Goal: Transaction & Acquisition: Purchase product/service

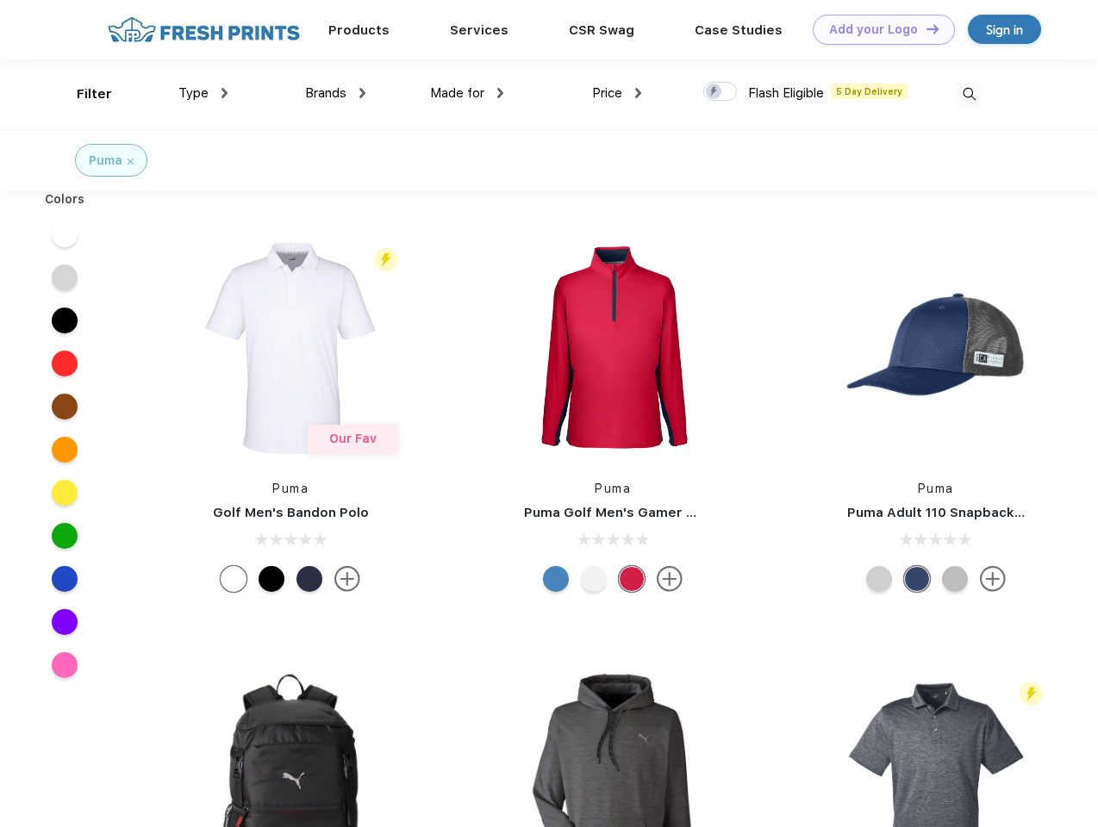
scroll to position [1, 0]
click at [877, 29] on link "Add your Logo Design Tool" at bounding box center [884, 30] width 142 height 30
click at [0, 0] on div "Design Tool" at bounding box center [0, 0] width 0 height 0
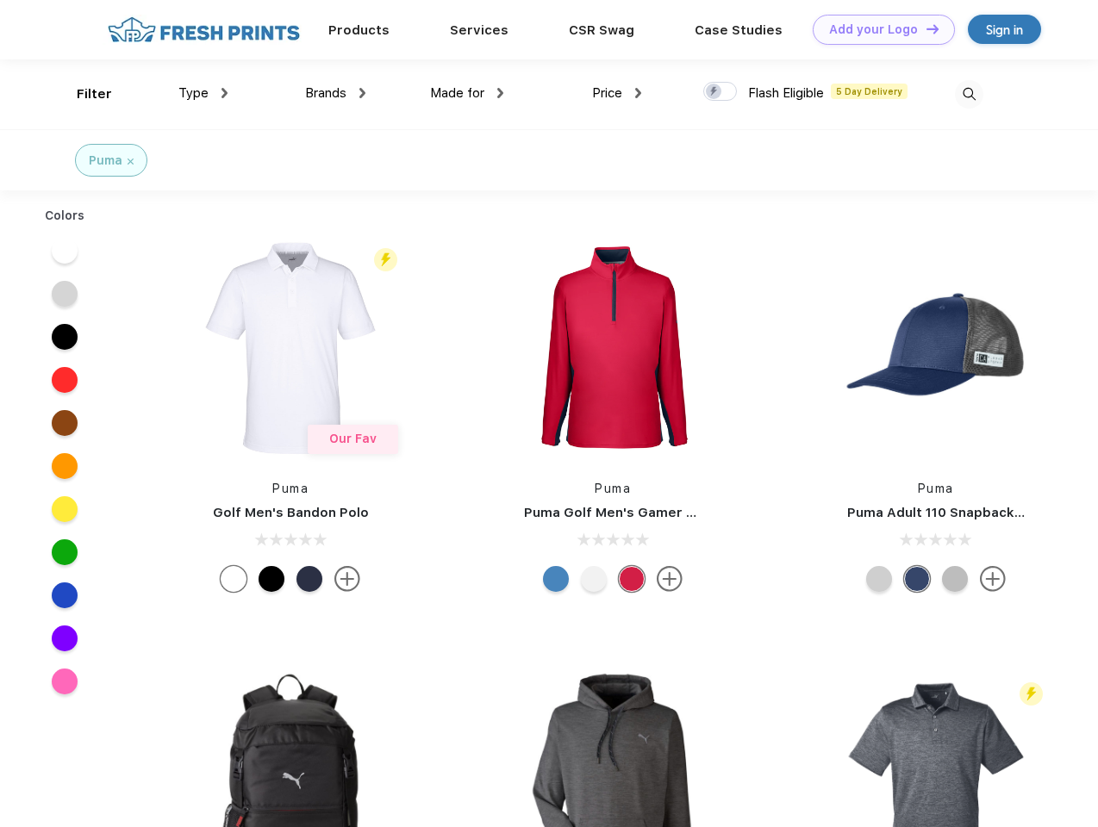
click at [925, 28] on link "Add your Logo Design Tool" at bounding box center [884, 30] width 142 height 30
click at [83, 94] on div "Filter" at bounding box center [94, 94] width 35 height 20
click at [203, 93] on span "Type" at bounding box center [193, 93] width 30 height 16
click at [335, 93] on span "Brands" at bounding box center [325, 93] width 41 height 16
click at [467, 93] on span "Made for" at bounding box center [457, 93] width 54 height 16
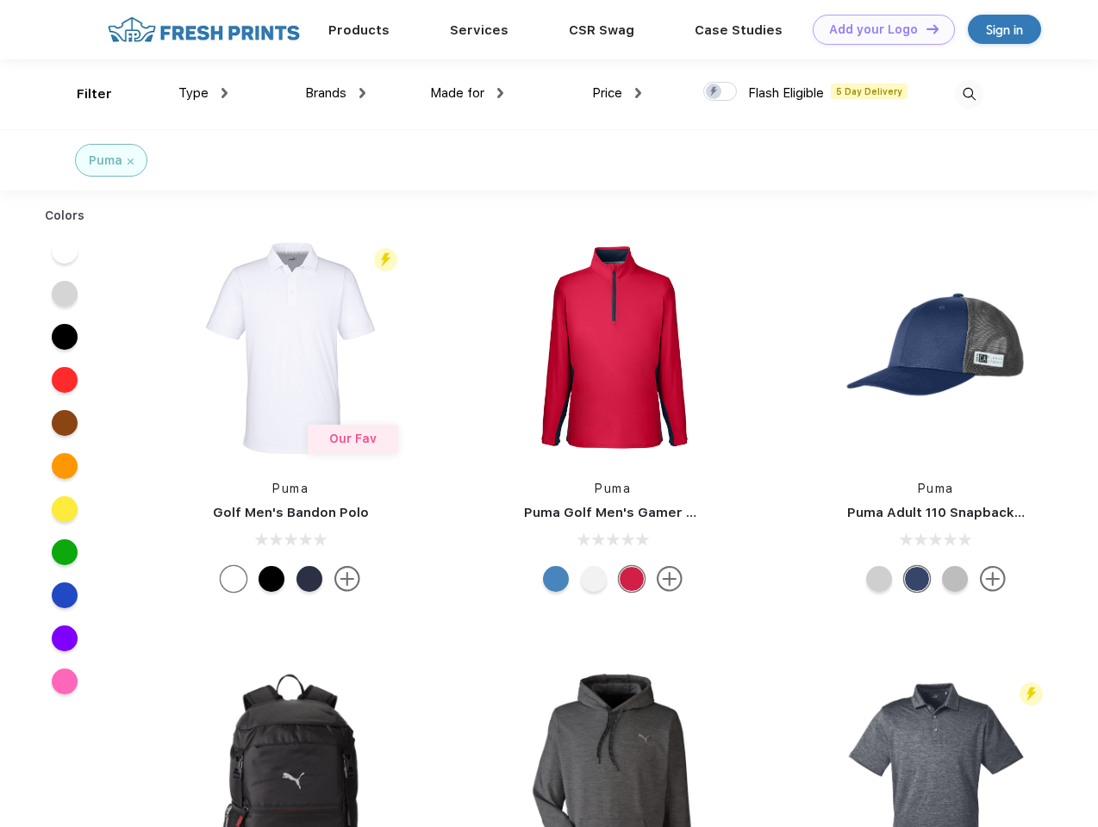
click at [617, 93] on span "Price" at bounding box center [607, 93] width 30 height 16
click at [720, 92] on div at bounding box center [720, 91] width 34 height 19
click at [714, 92] on input "checkbox" at bounding box center [708, 86] width 11 height 11
click at [969, 94] on img at bounding box center [969, 94] width 28 height 28
